Goal: Task Accomplishment & Management: Use online tool/utility

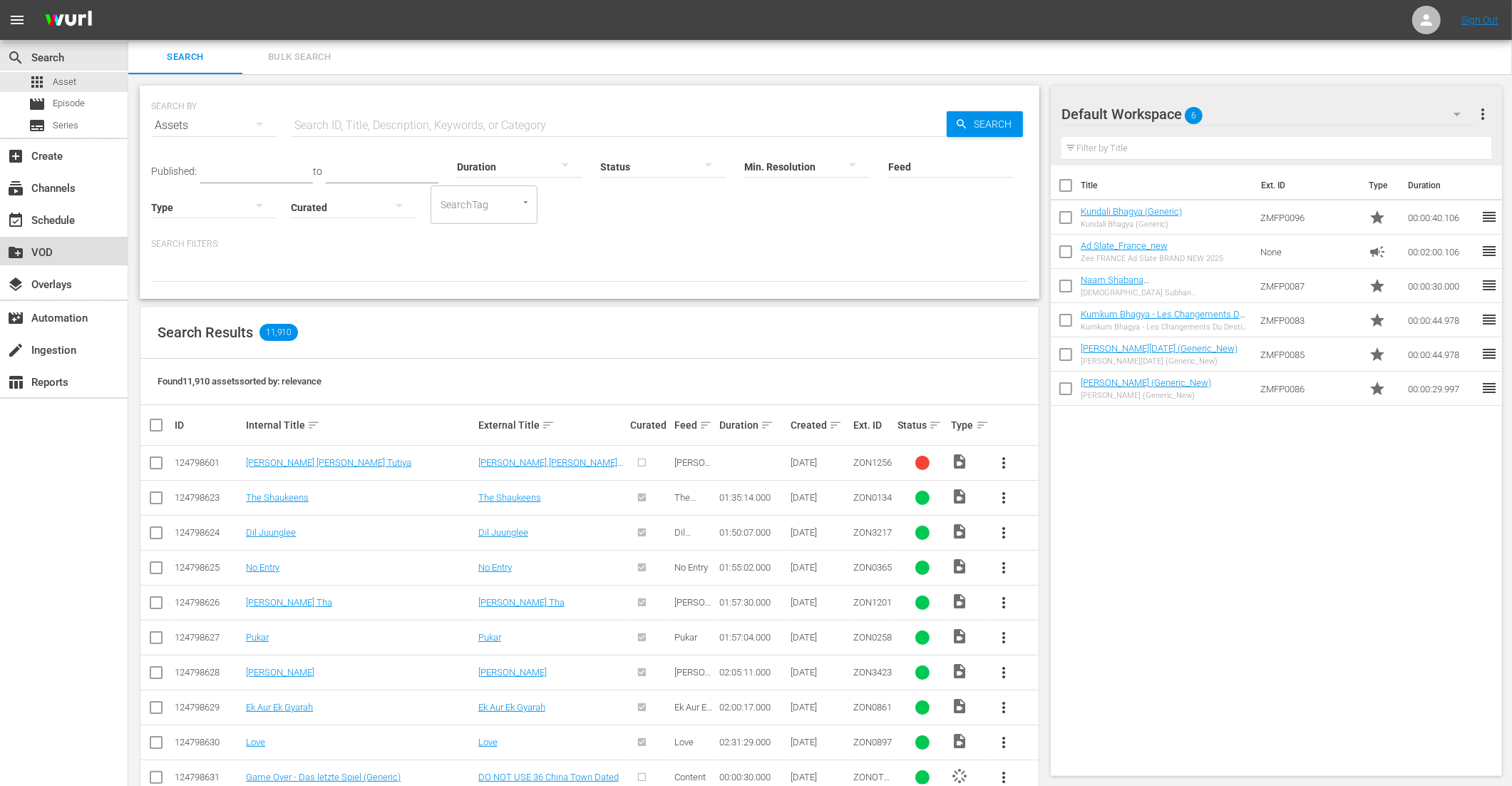
click at [75, 248] on div "create_new_folder VOD" at bounding box center [40, 250] width 80 height 13
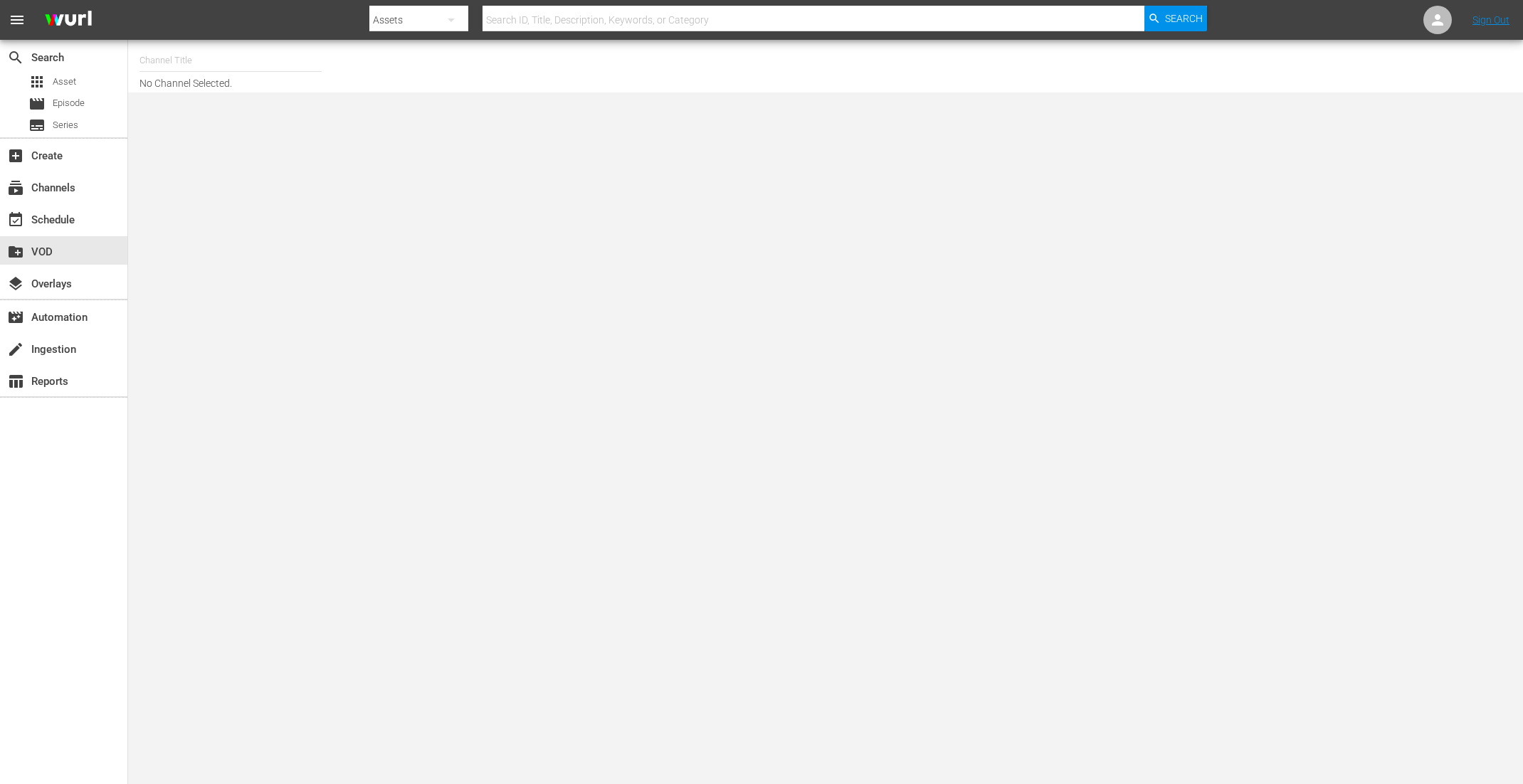
click at [245, 49] on input "text" at bounding box center [230, 61] width 182 height 35
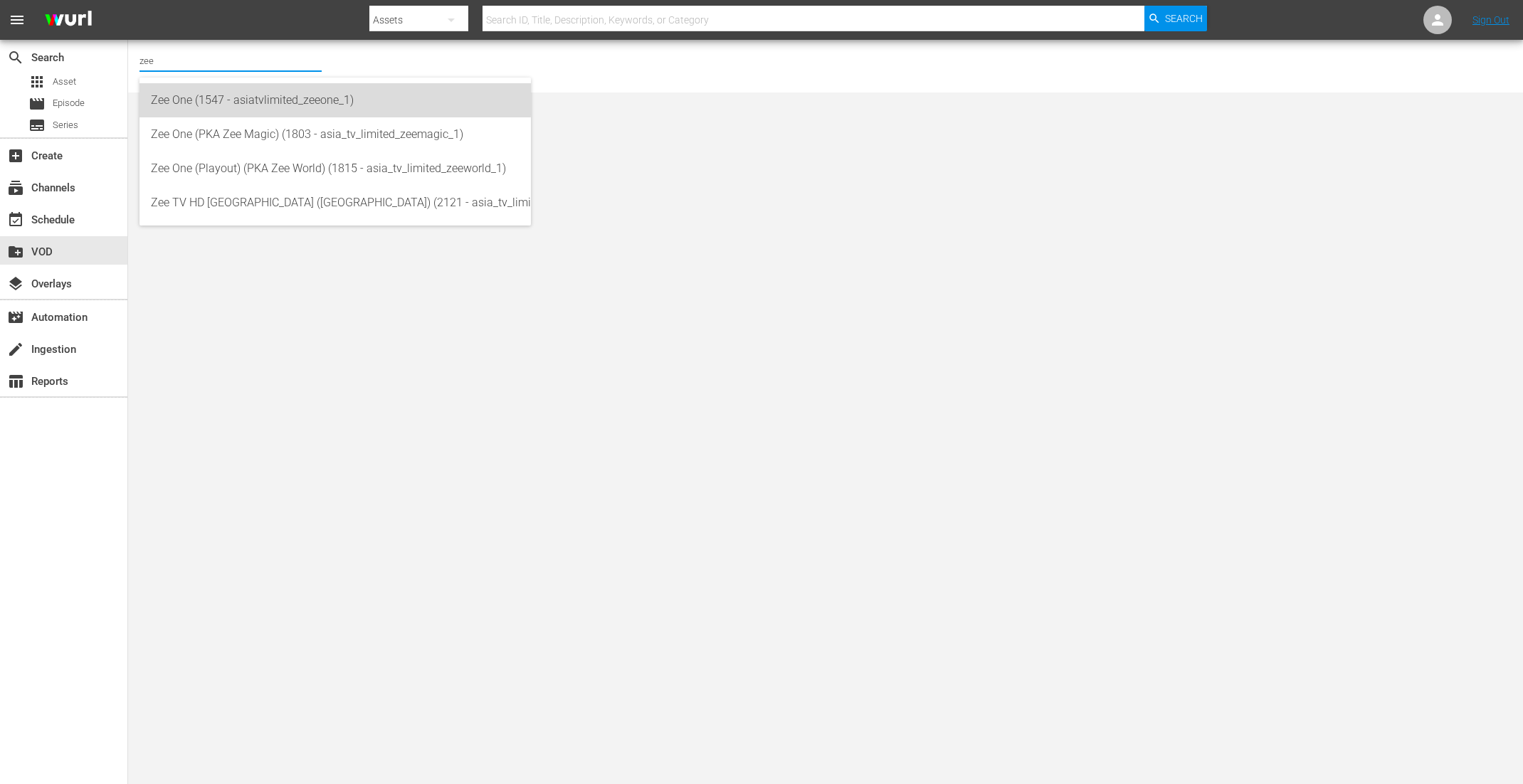
click at [234, 94] on div "Zee One (1547 - asiatvlimited_zeeone_1)" at bounding box center [335, 100] width 368 height 35
type input "Zee One (1547 - asiatvlimited_zeeone_1)"
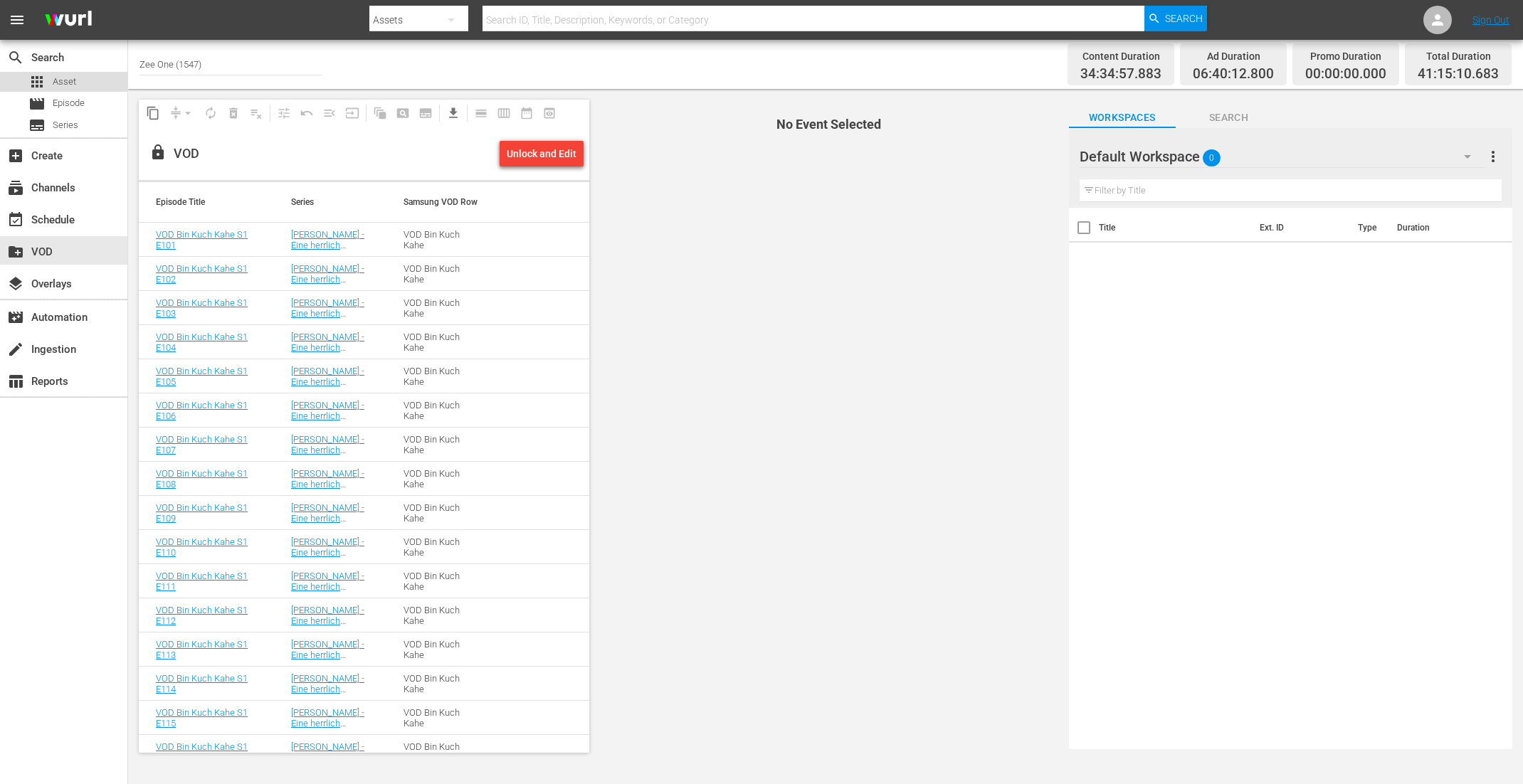
click at [64, 82] on span "Asset" at bounding box center [64, 81] width 24 height 15
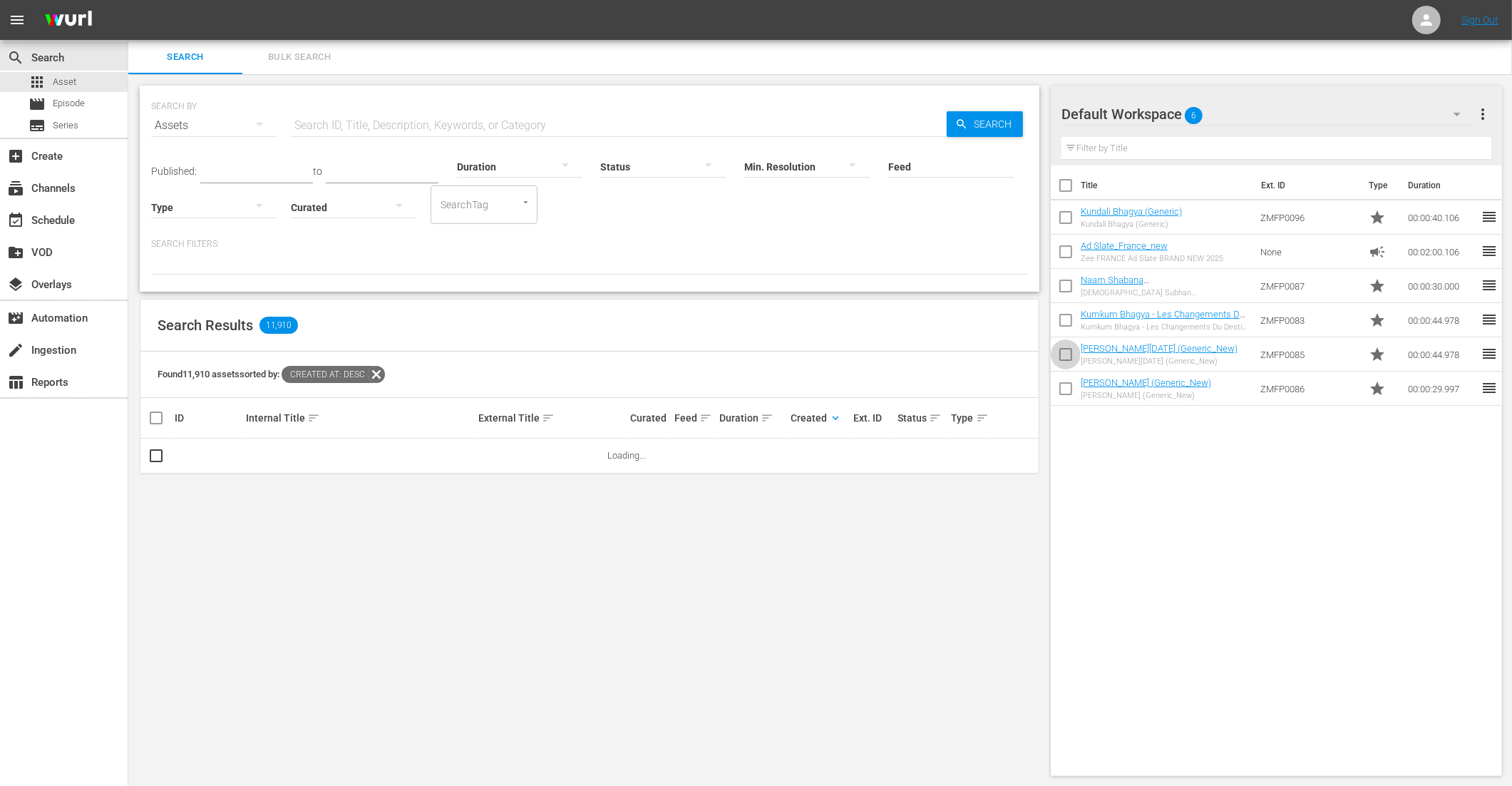
click at [1060, 355] on input "checkbox" at bounding box center [1065, 357] width 30 height 30
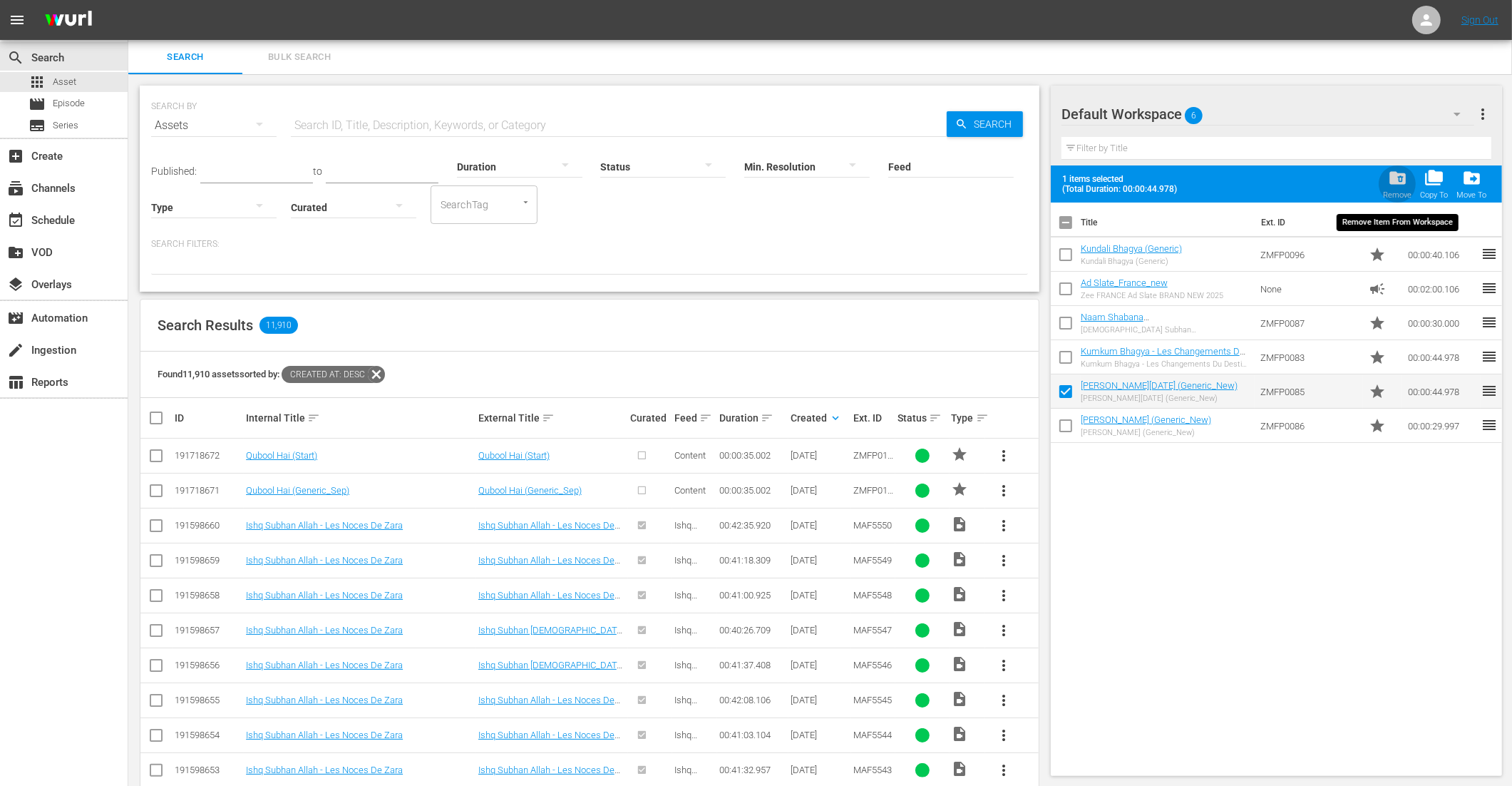
click at [1398, 172] on span "folder_delete" at bounding box center [1397, 178] width 19 height 19
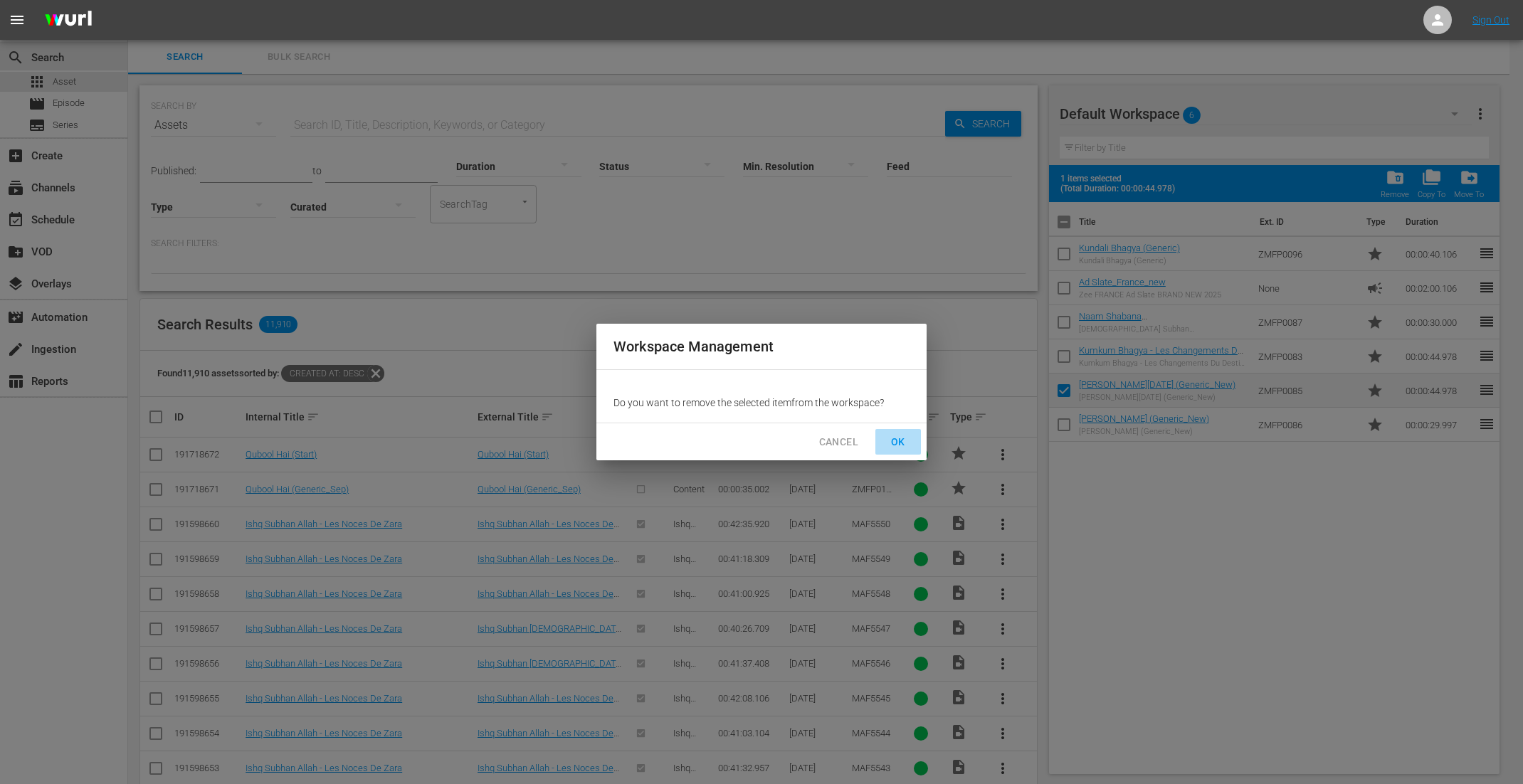
click at [897, 440] on span "OK" at bounding box center [898, 442] width 23 height 18
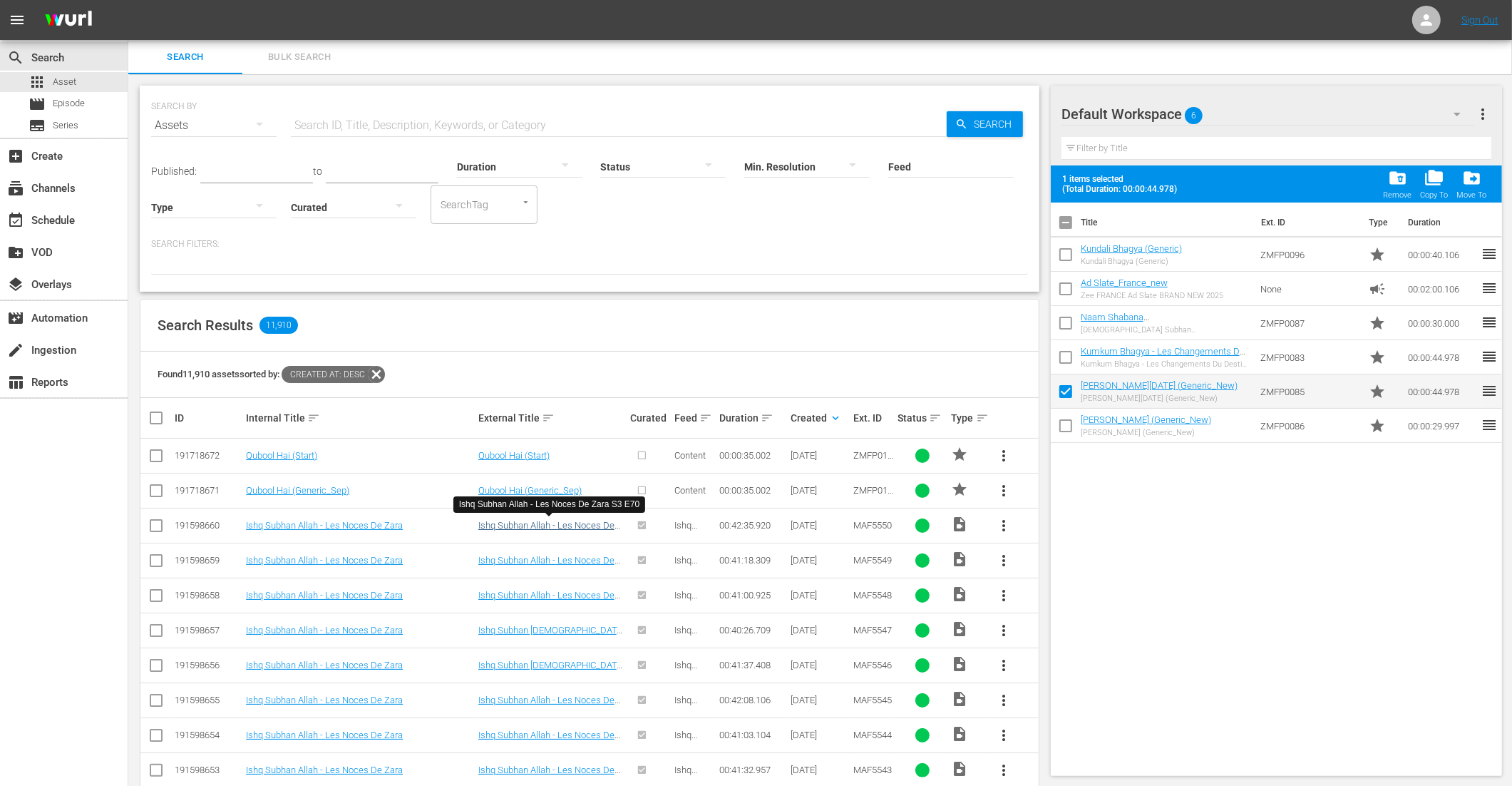
checkbox input "false"
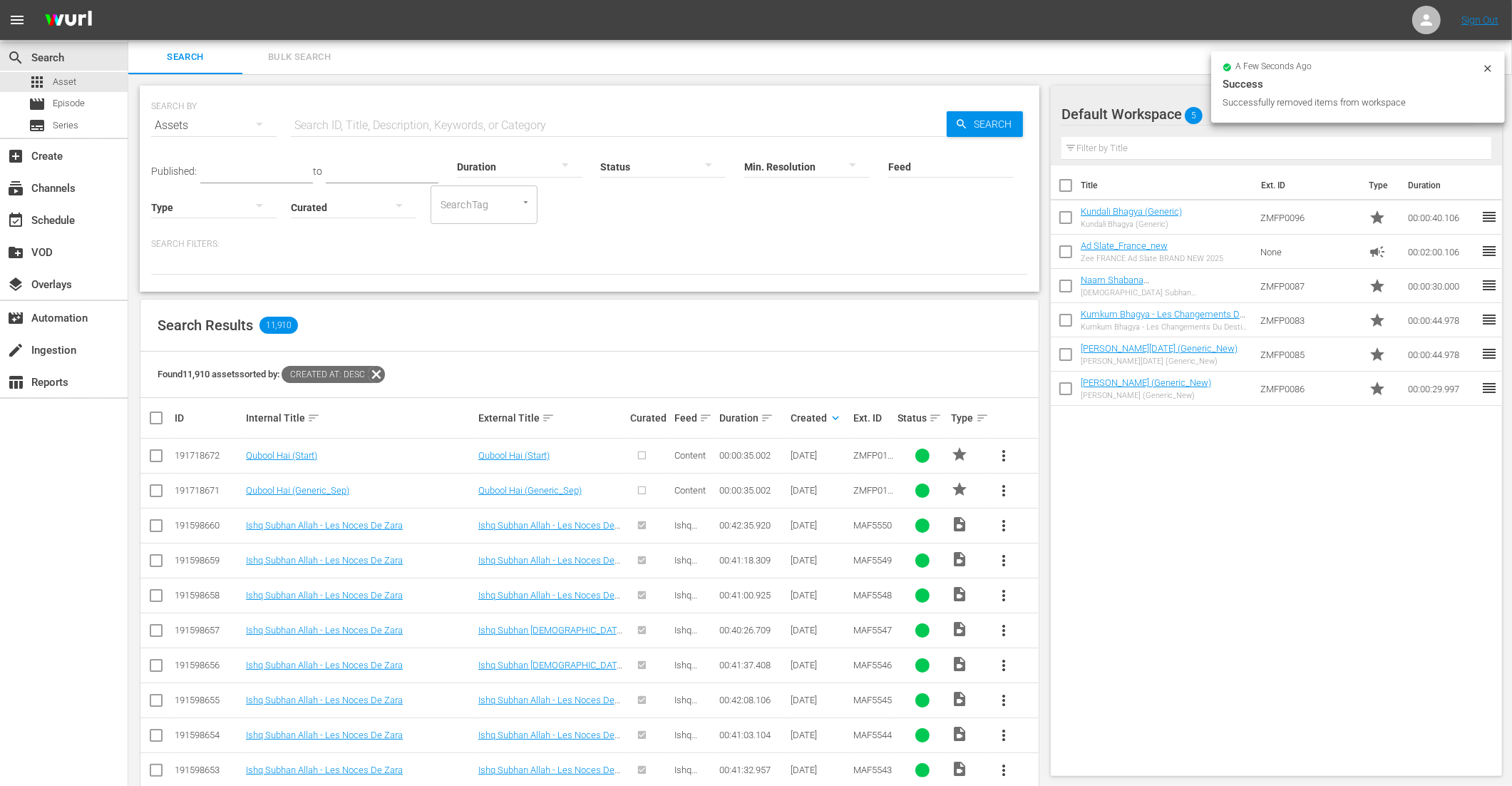
click at [161, 491] on input "checkbox" at bounding box center [156, 494] width 17 height 17
checkbox input "true"
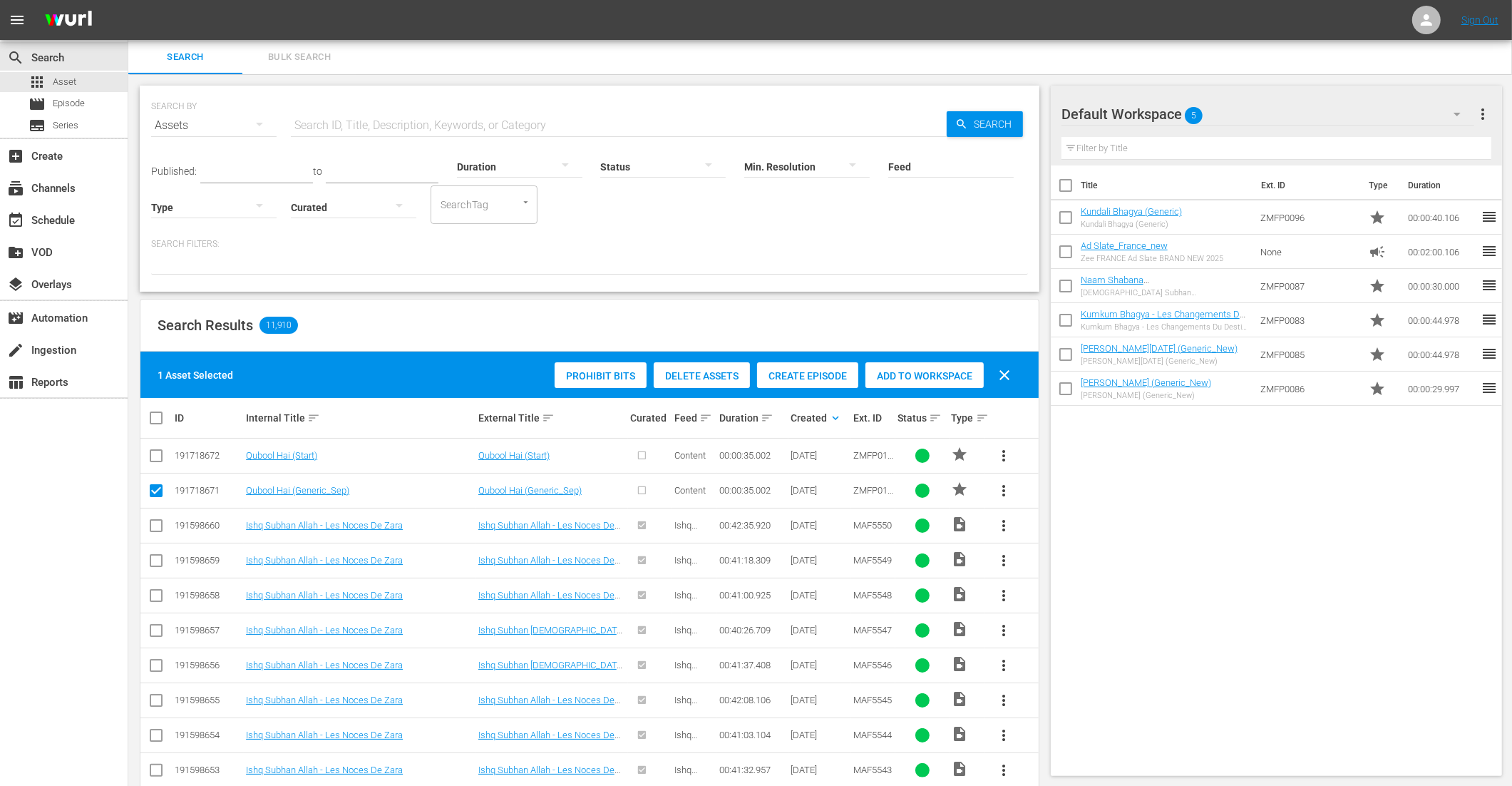
click at [160, 458] on input "checkbox" at bounding box center [156, 458] width 17 height 17
checkbox input "true"
click at [953, 372] on span "Add to Workspace" at bounding box center [925, 375] width 118 height 12
click at [301, 490] on link "Qubool Hai (Generic_Sep)" at bounding box center [297, 491] width 103 height 11
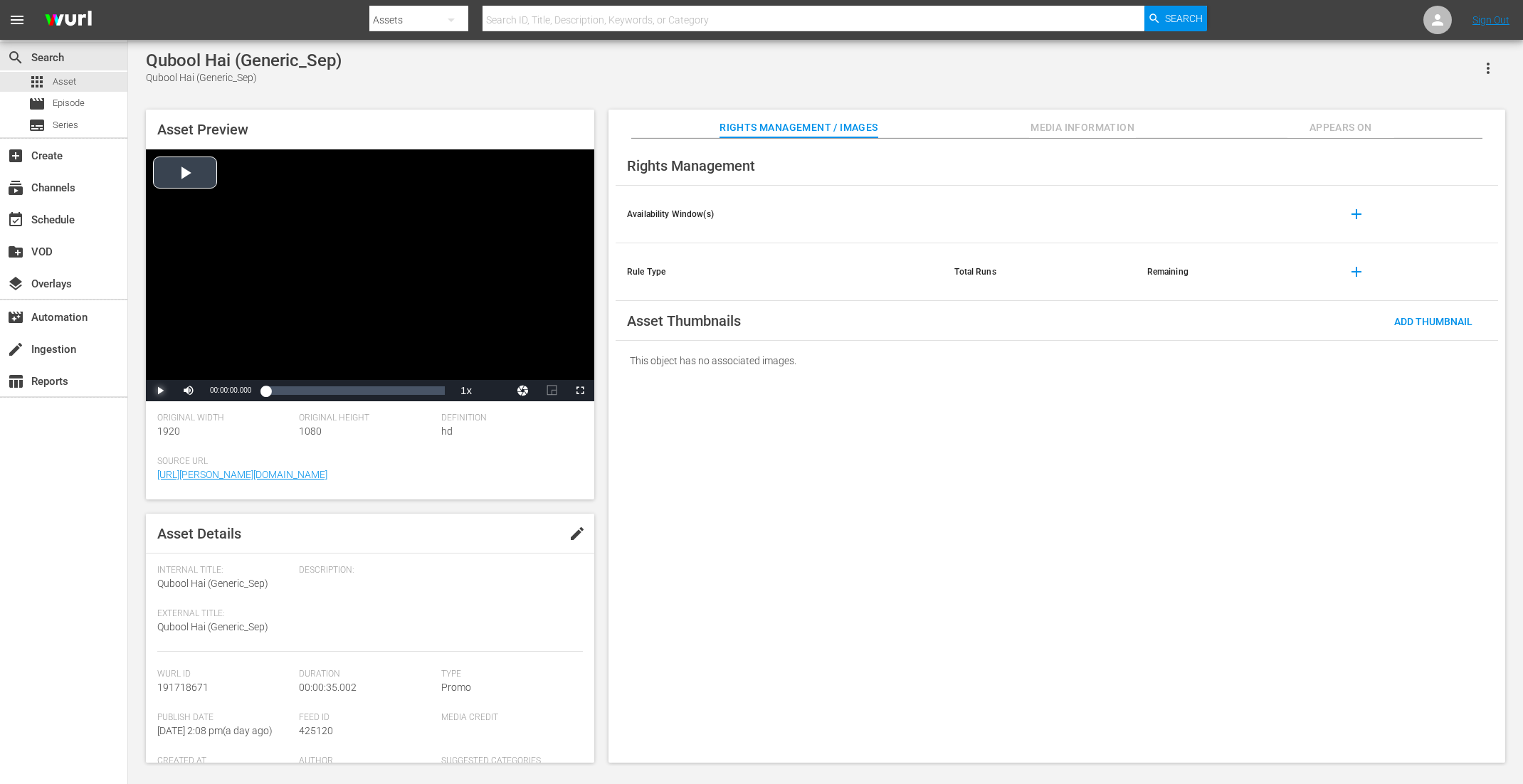
click at [160, 390] on span "Video Player" at bounding box center [160, 390] width 0 height 0
click at [420, 397] on div "Loaded : 0.00% 00:00:30.418 00:00:00.000" at bounding box center [355, 390] width 180 height 15
click at [421, 394] on div "00:00:30.418" at bounding box center [421, 390] width 1 height 15
click at [405, 397] on div "Loaded : 100.00% 00:00:27.223 00:00:33.068" at bounding box center [355, 390] width 193 height 21
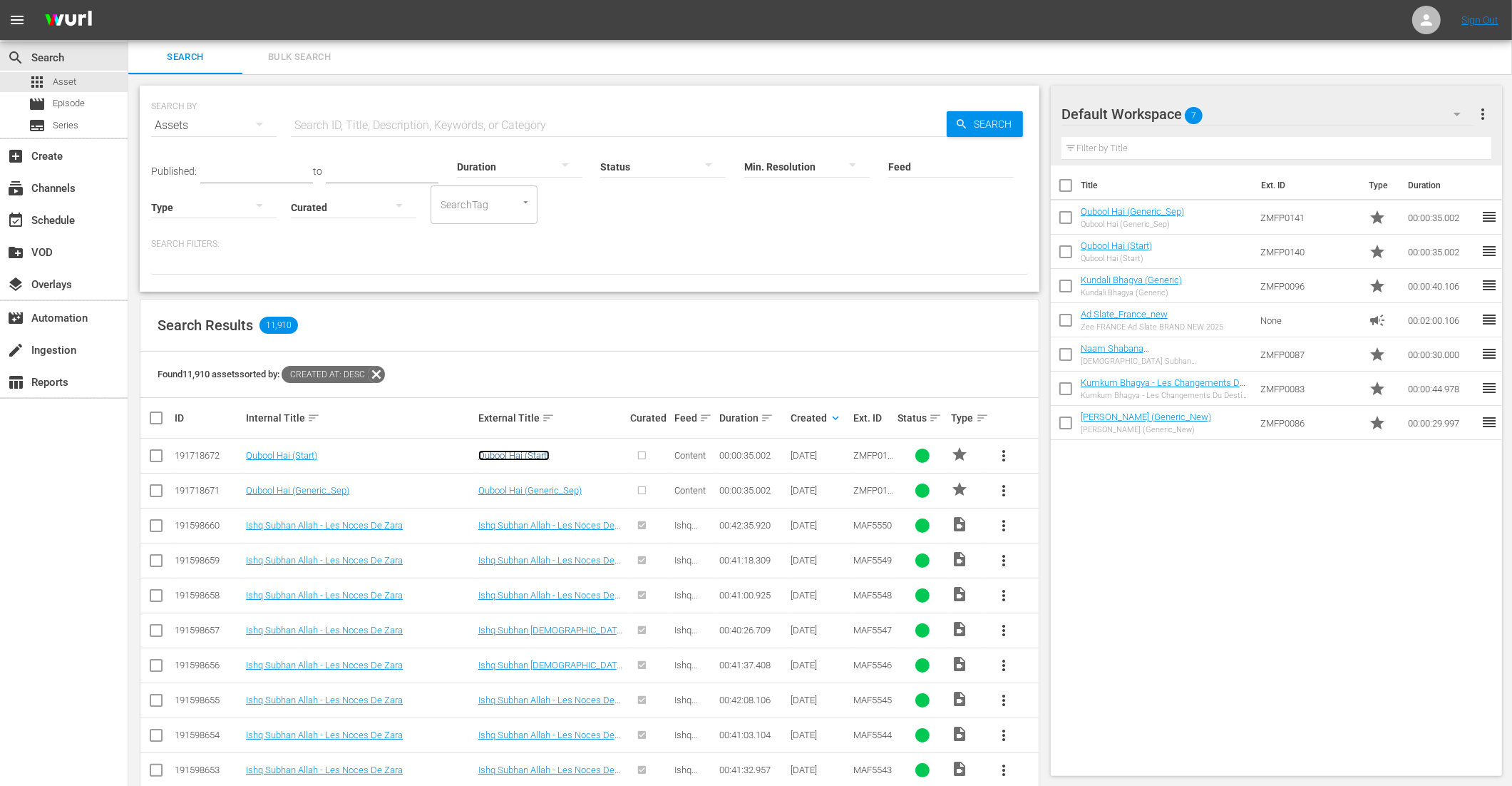
click at [526, 457] on link "Qubool Hai (Start)" at bounding box center [513, 455] width 71 height 11
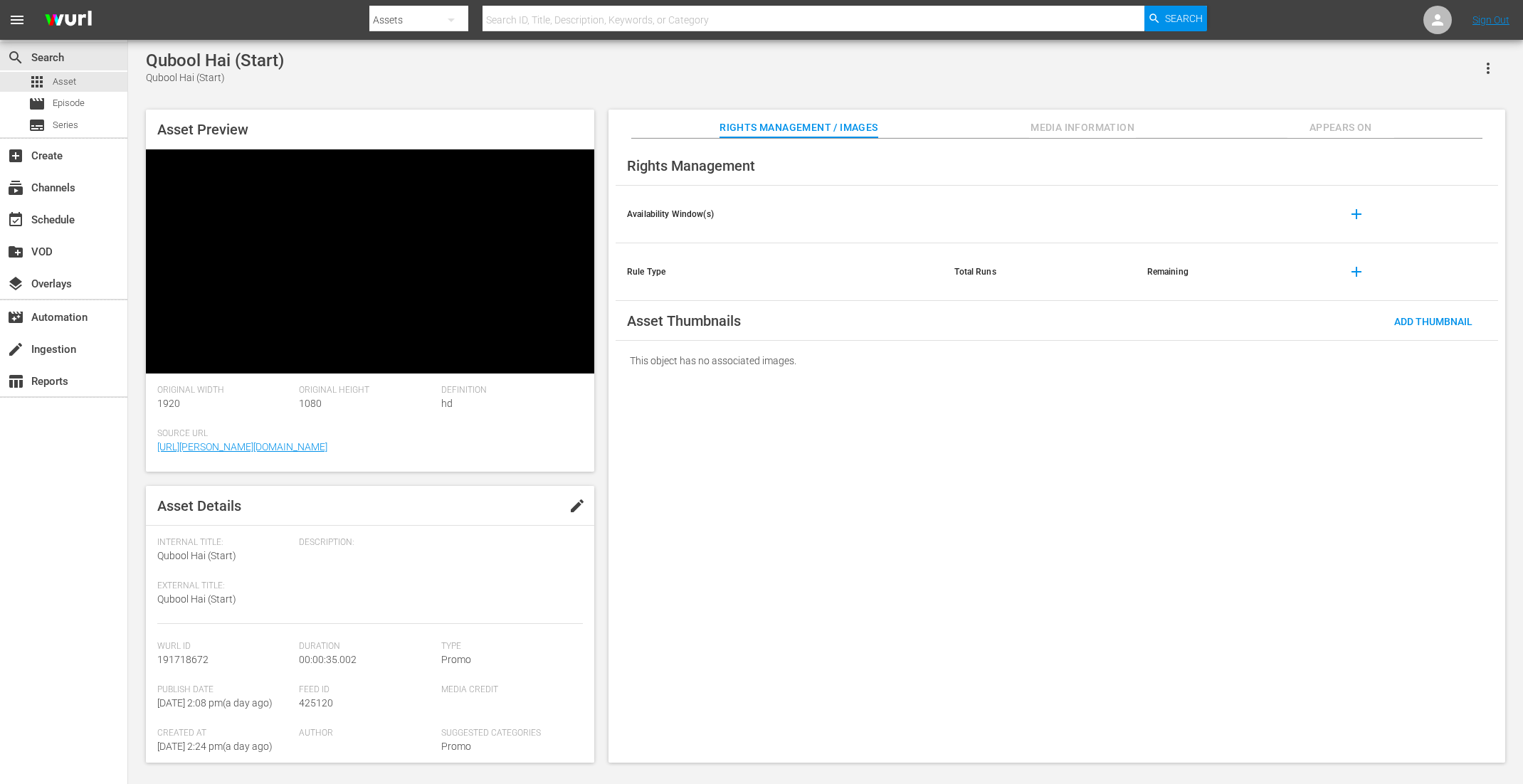
click at [408, 233] on video at bounding box center [370, 262] width 448 height 224
click at [399, 226] on video at bounding box center [370, 262] width 448 height 224
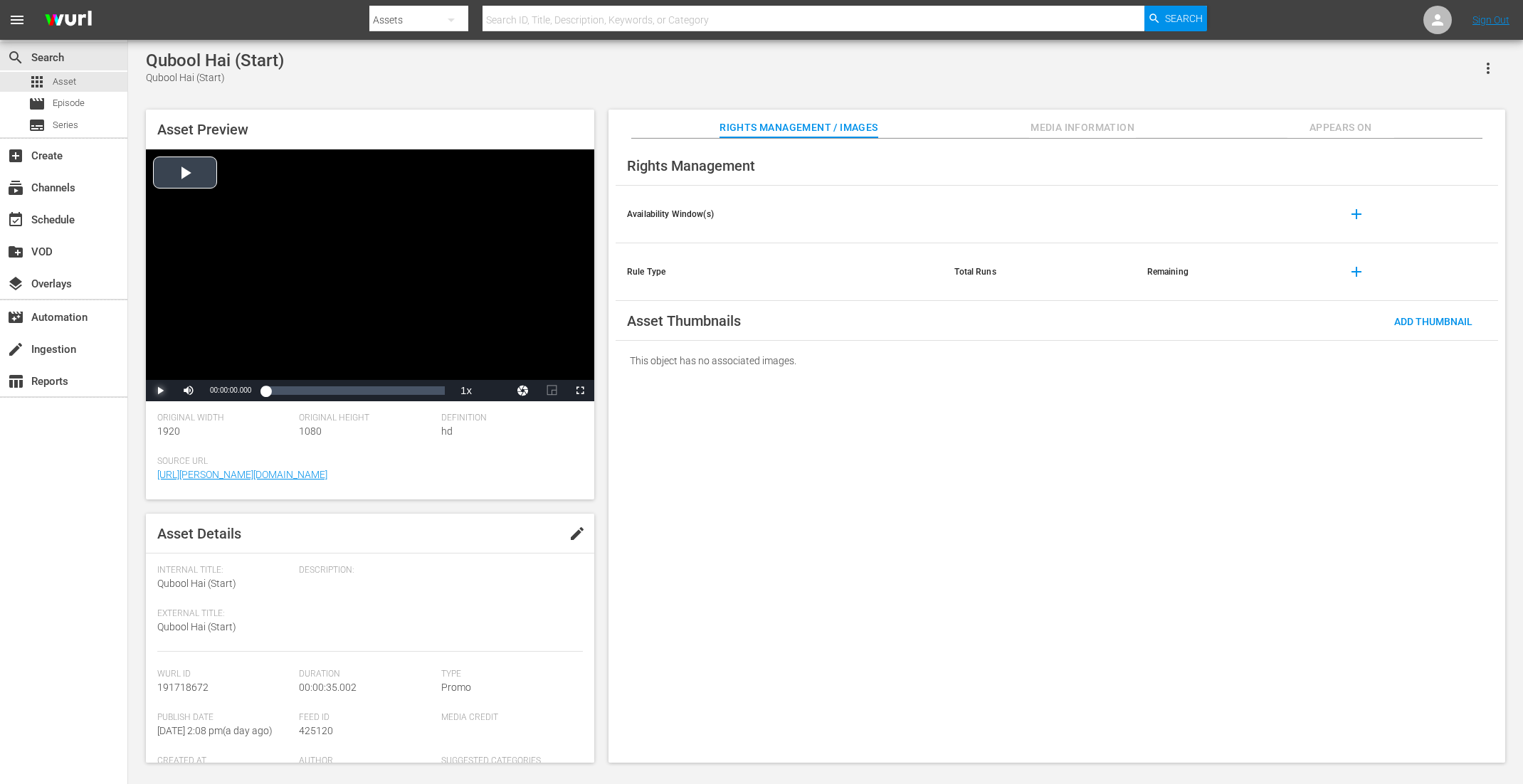
click at [160, 390] on span "Video Player" at bounding box center [160, 390] width 0 height 0
click at [407, 394] on div "Loaded : 0% 00:00:27.640 00:00:00.000" at bounding box center [355, 390] width 180 height 15
click at [160, 390] on span "Video Player" at bounding box center [160, 390] width 0 height 0
click at [405, 397] on div "00:00:27.223" at bounding box center [405, 390] width 1 height 15
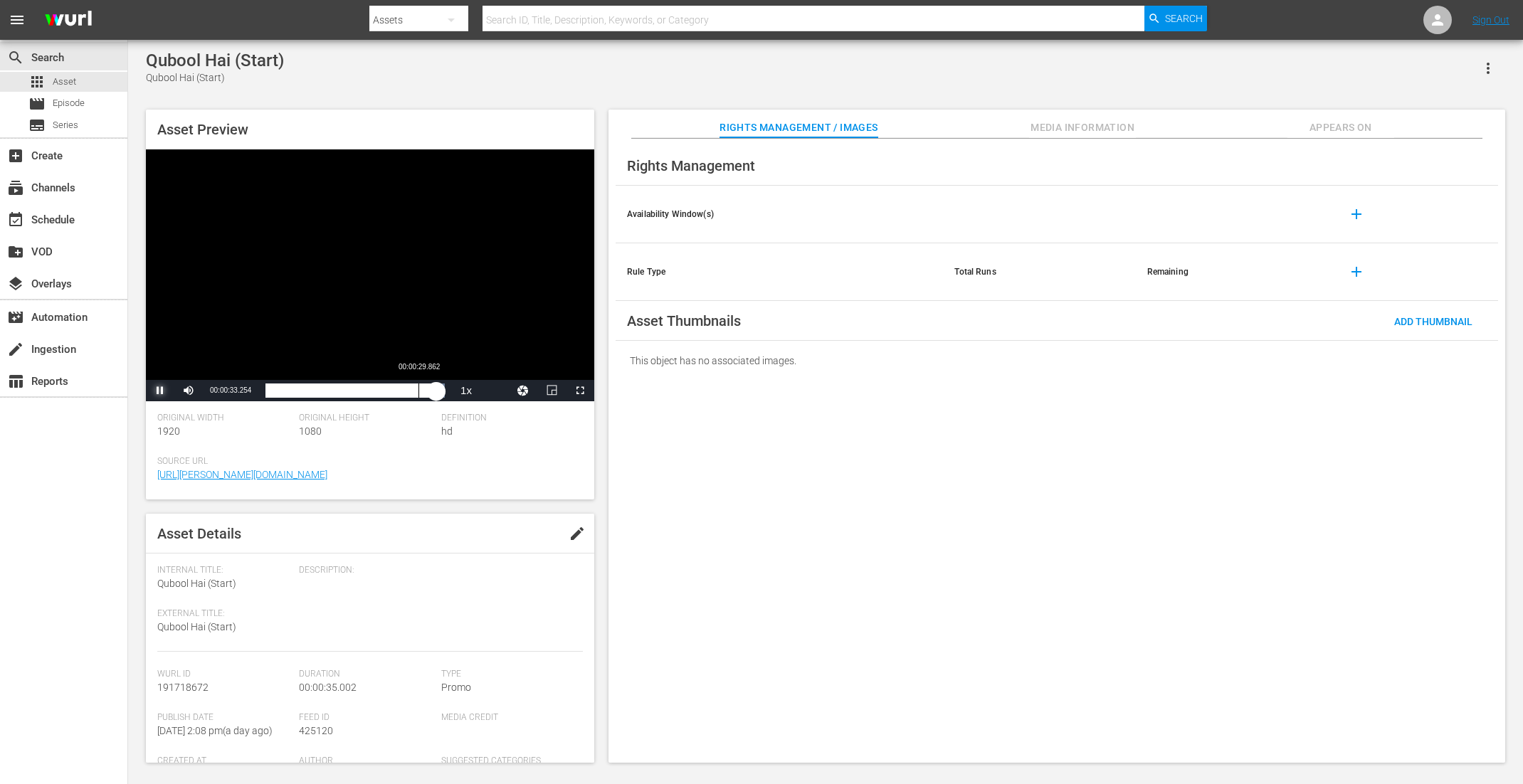
click at [418, 387] on div "Loaded : 100.00% 00:00:29.862 00:00:33.354" at bounding box center [355, 390] width 180 height 15
click at [409, 384] on div "00:00:28.265" at bounding box center [337, 390] width 143 height 15
